Goal: Find specific page/section: Find specific page/section

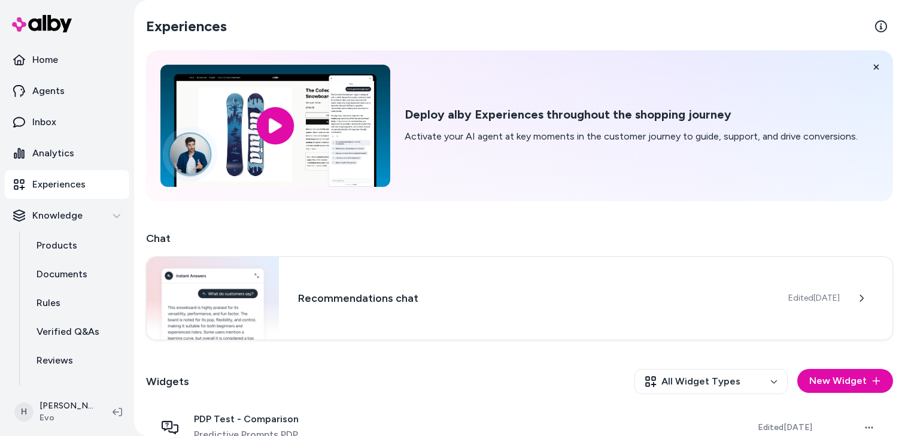
scroll to position [316, 0]
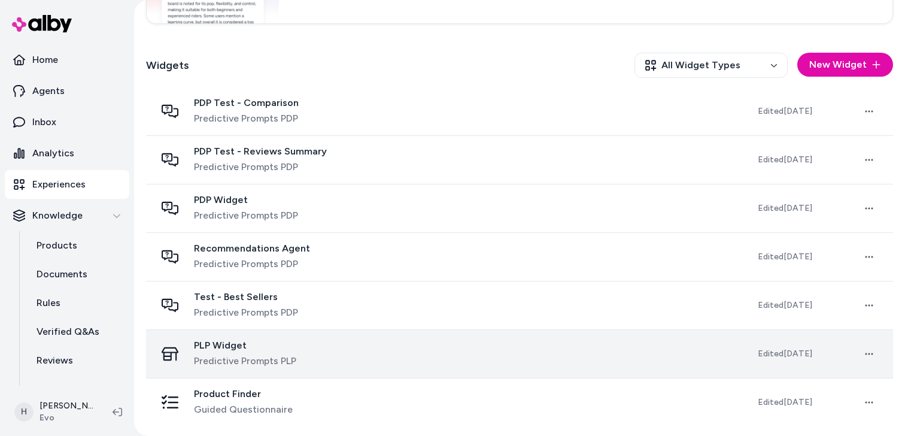
click at [241, 362] on span "Predictive Prompts PLP" at bounding box center [245, 361] width 102 height 14
